Goal: Information Seeking & Learning: Find specific fact

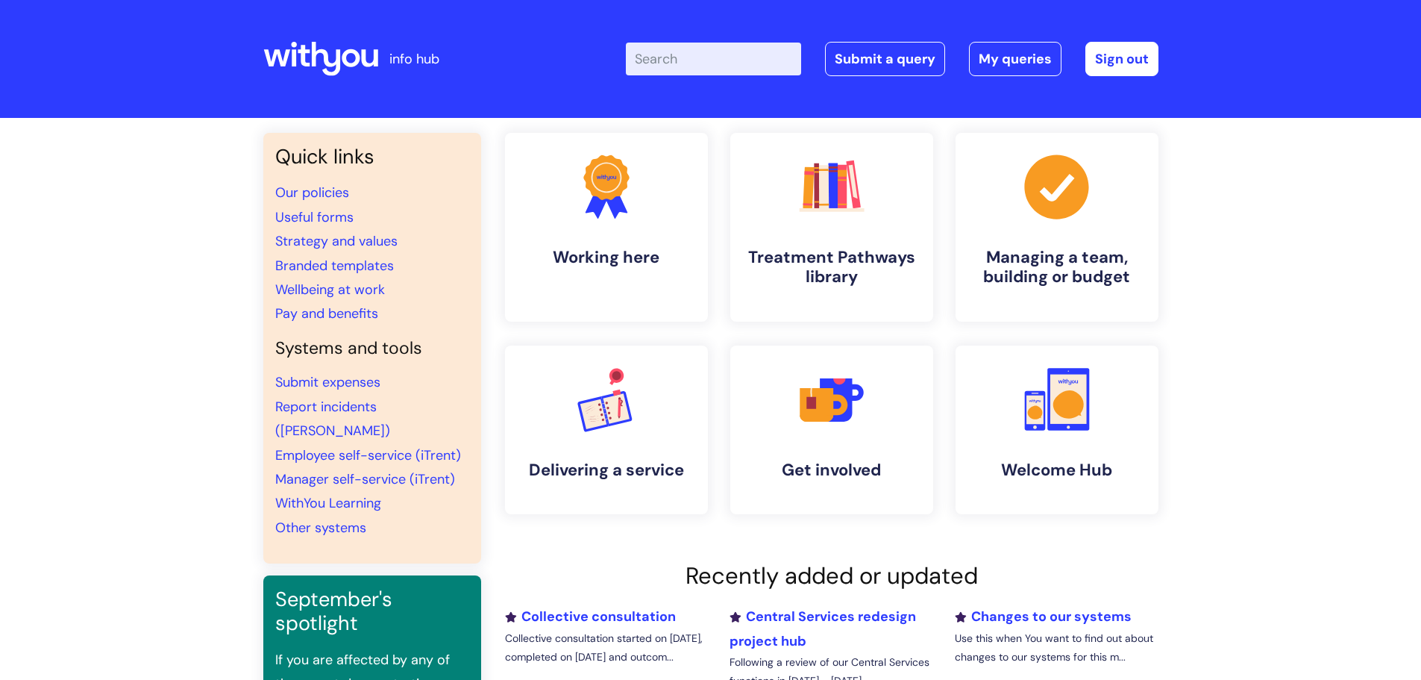
click at [709, 51] on input "Enter your search term here..." at bounding box center [713, 59] width 175 height 33
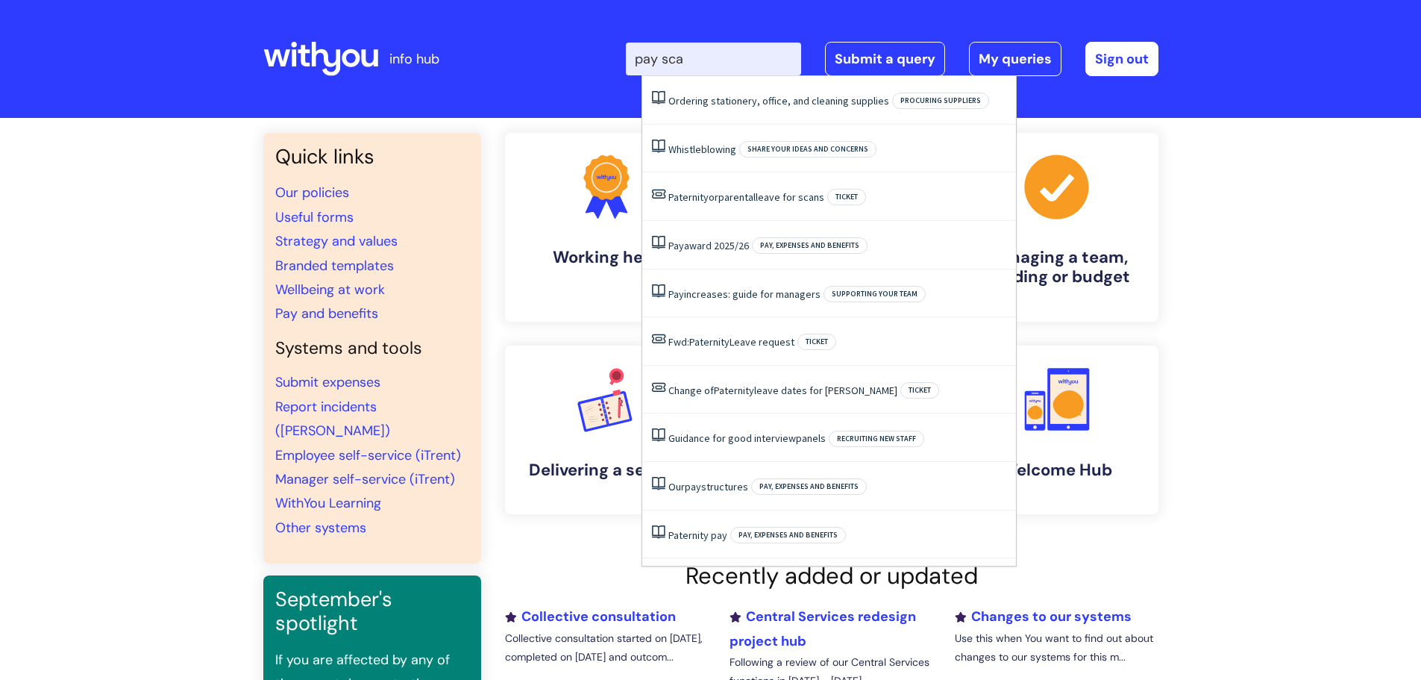
type input "pay scal"
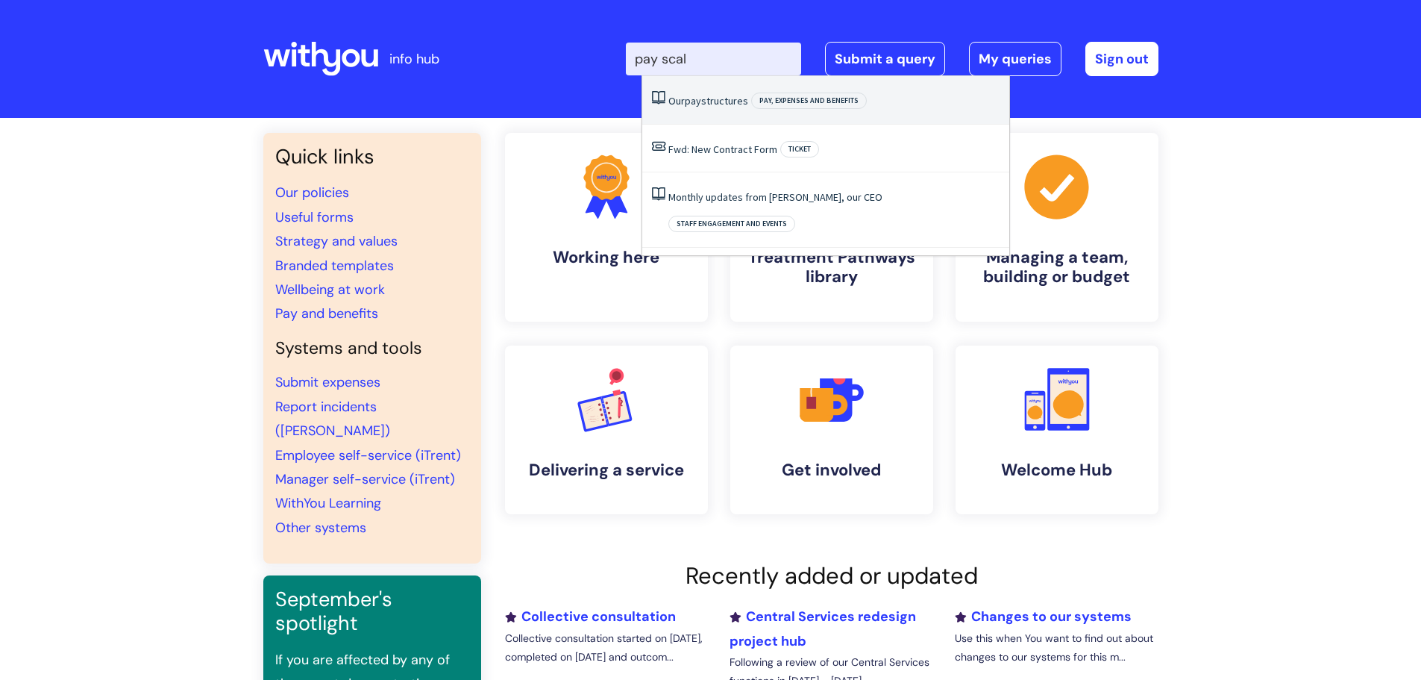
click at [722, 103] on link "Our pay structures" at bounding box center [708, 100] width 80 height 13
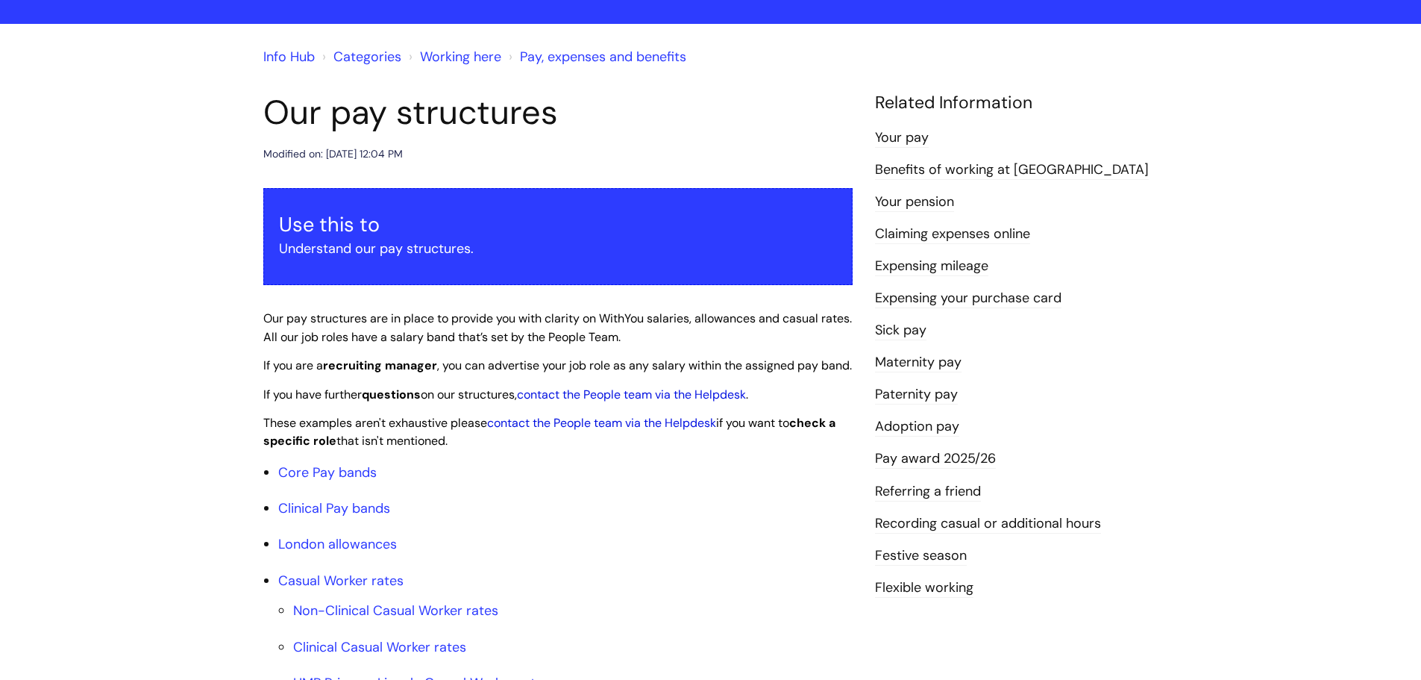
scroll to position [149, 0]
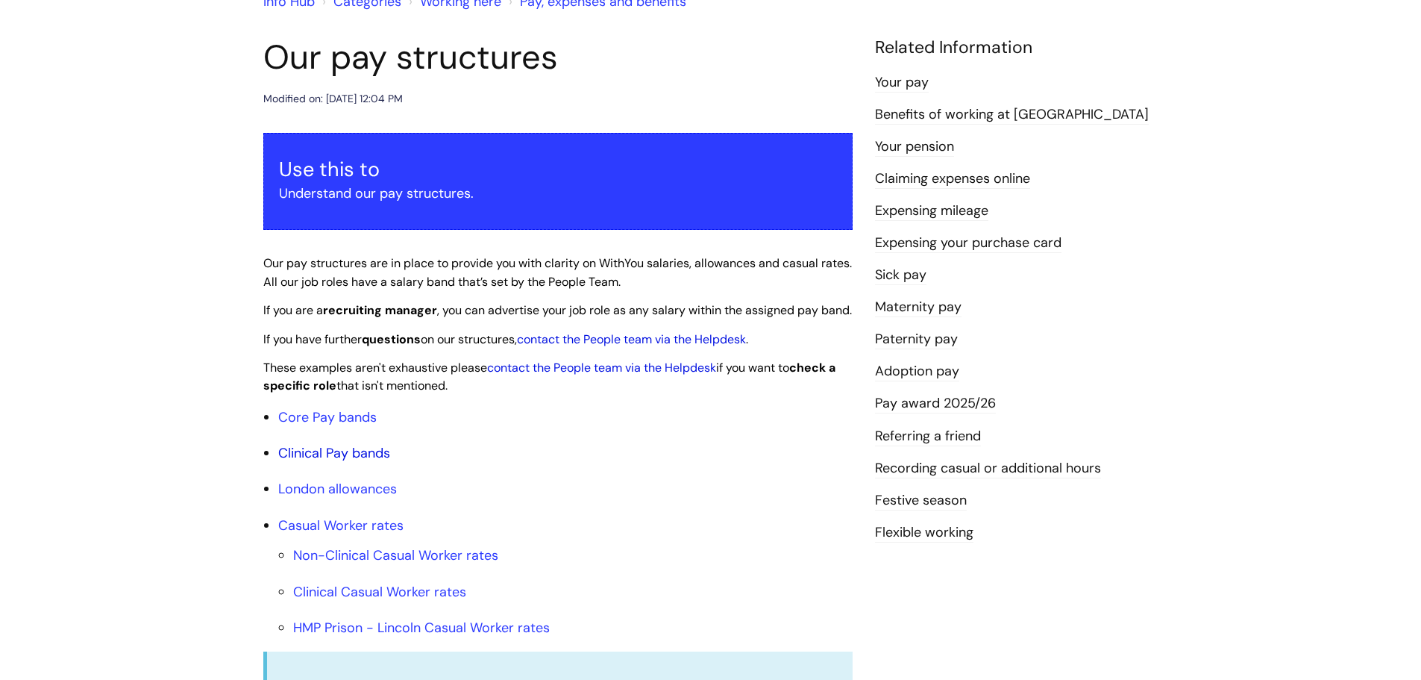
click at [351, 462] on link "Clinical Pay bands" at bounding box center [334, 453] width 112 height 18
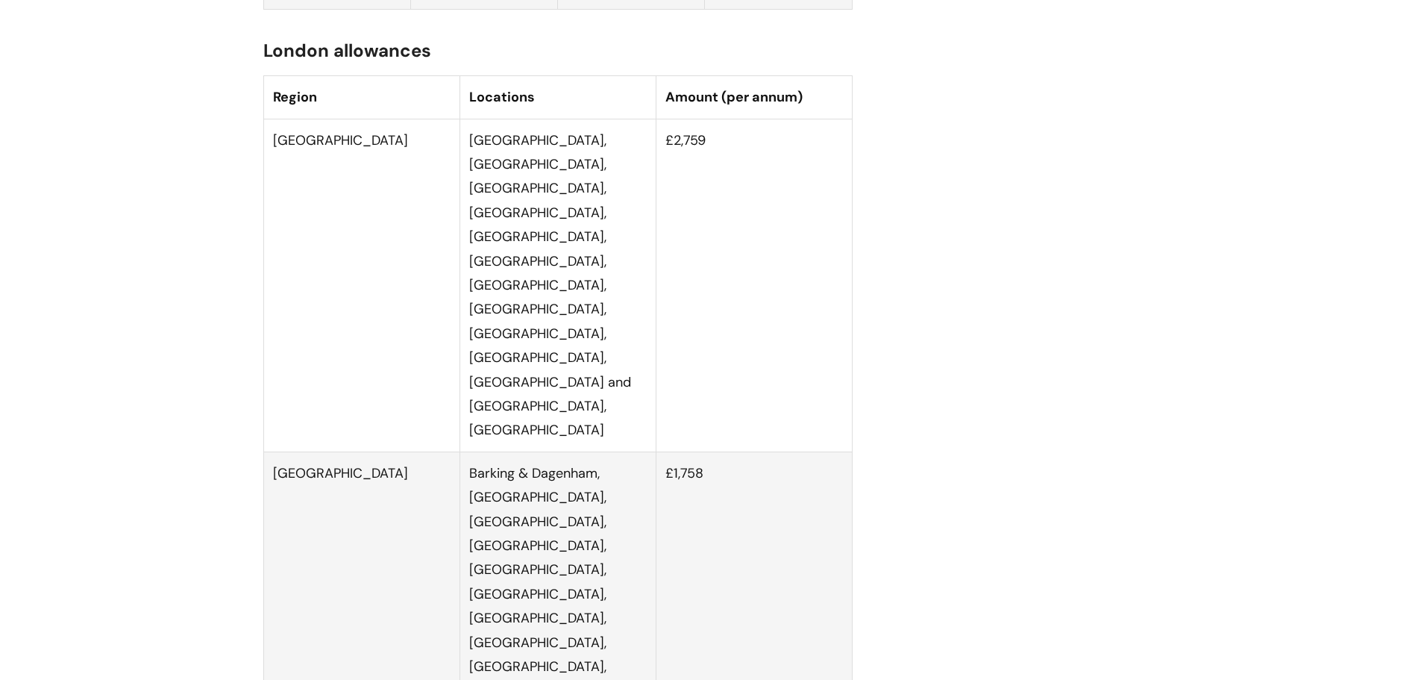
scroll to position [3156, 0]
